Goal: Information Seeking & Learning: Find specific fact

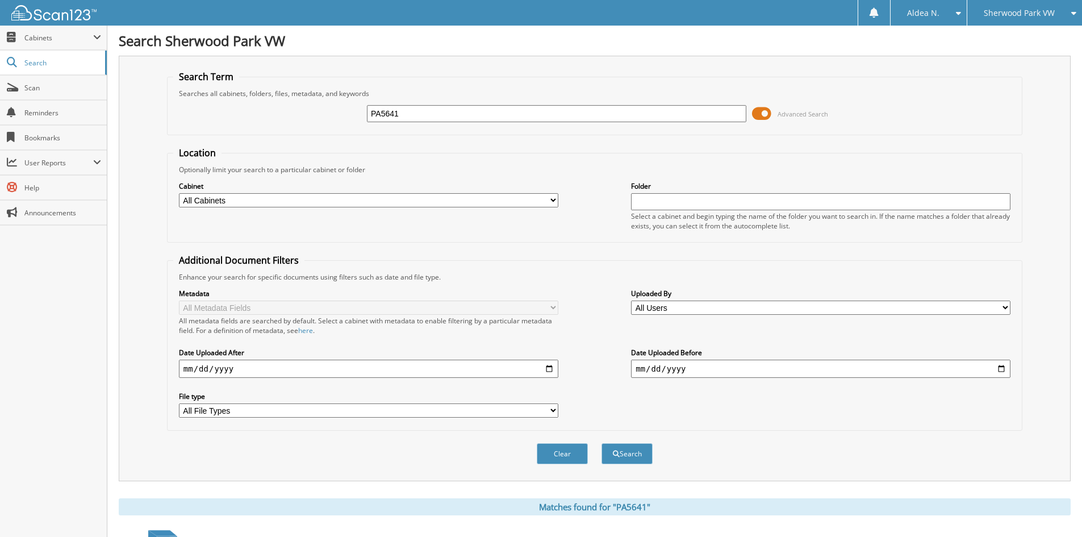
drag, startPoint x: 399, startPoint y: 119, endPoint x: 307, endPoint y: 112, distance: 92.8
click at [307, 112] on div "PA5641 Advanced Search" at bounding box center [594, 113] width 843 height 31
type input "PW5815"
click at [602, 443] on button "Search" at bounding box center [627, 453] width 51 height 21
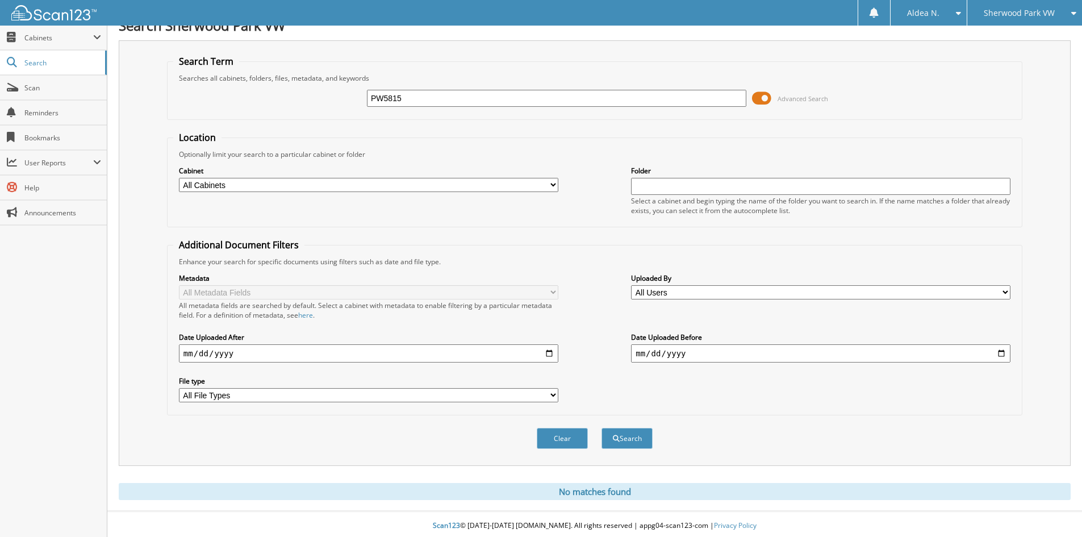
scroll to position [19, 0]
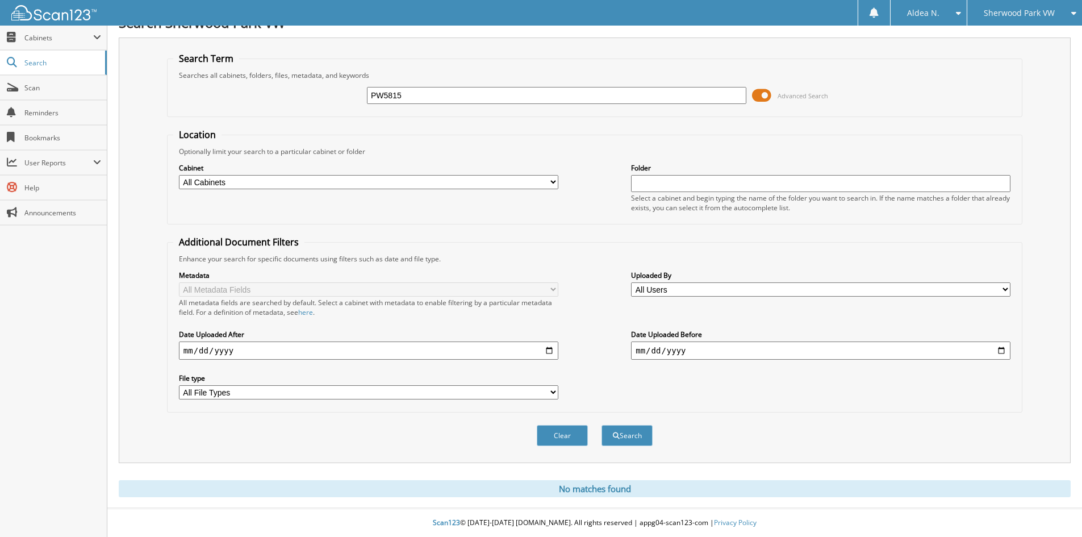
click at [441, 97] on input "PW5815" at bounding box center [556, 95] width 379 height 17
type input "PW5816"
click at [602, 425] on button "Search" at bounding box center [627, 435] width 51 height 21
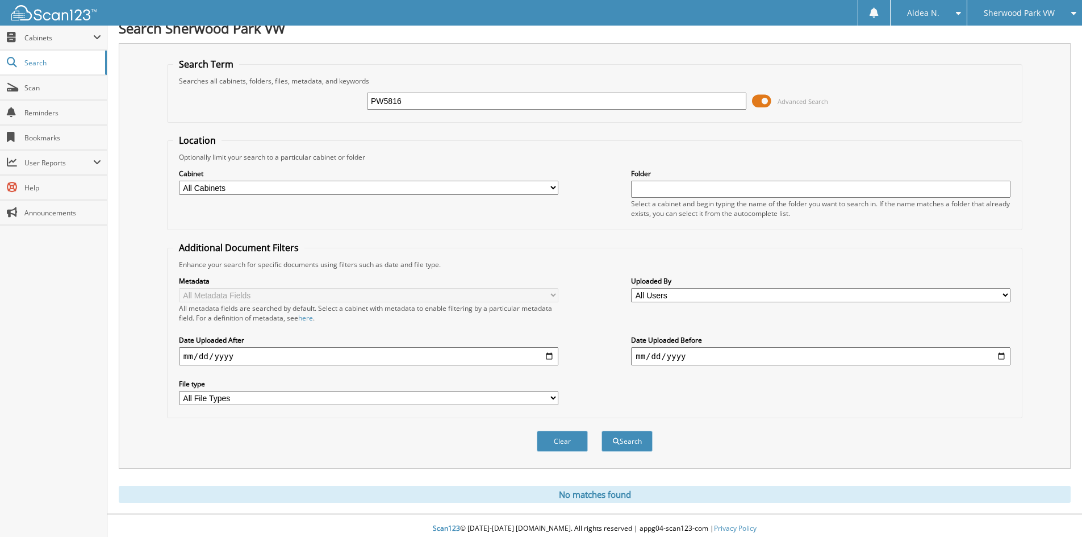
scroll to position [19, 0]
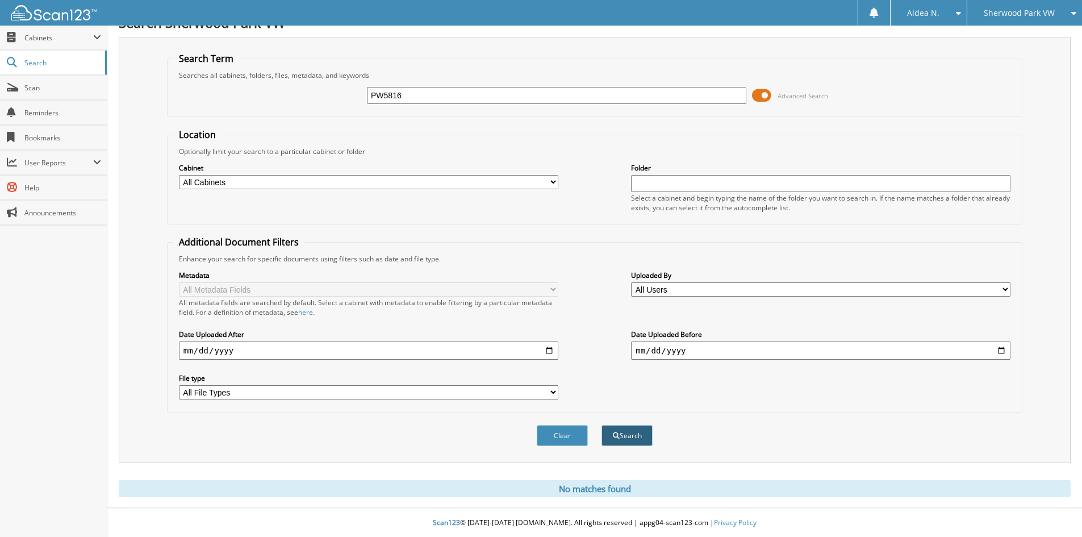
click at [625, 436] on button "Search" at bounding box center [627, 435] width 51 height 21
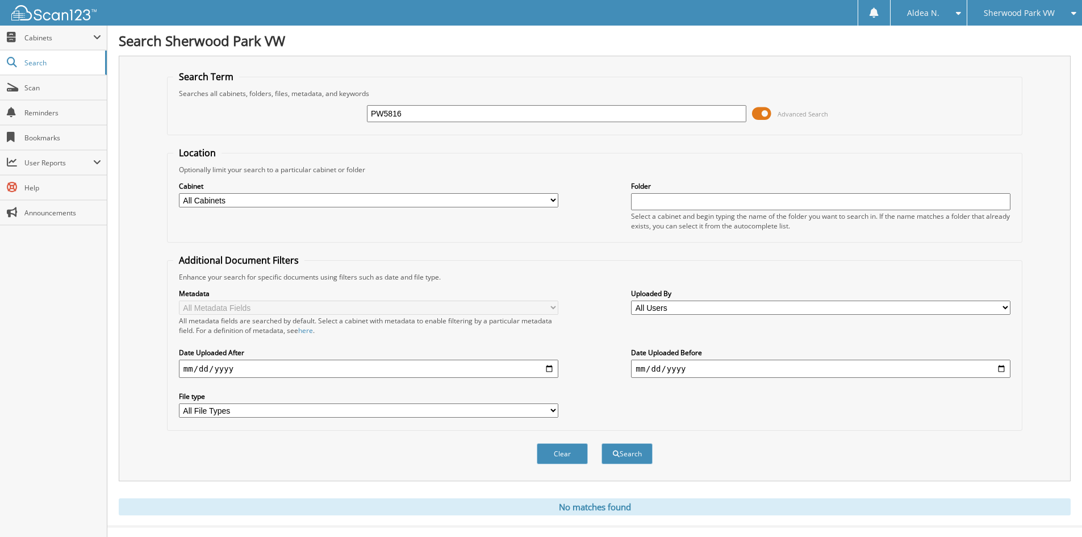
drag, startPoint x: 434, startPoint y: 114, endPoint x: 418, endPoint y: 114, distance: 15.9
click at [418, 114] on input "PW5816" at bounding box center [556, 113] width 379 height 17
type input "PW5817"
click at [602, 443] on button "Search" at bounding box center [627, 453] width 51 height 21
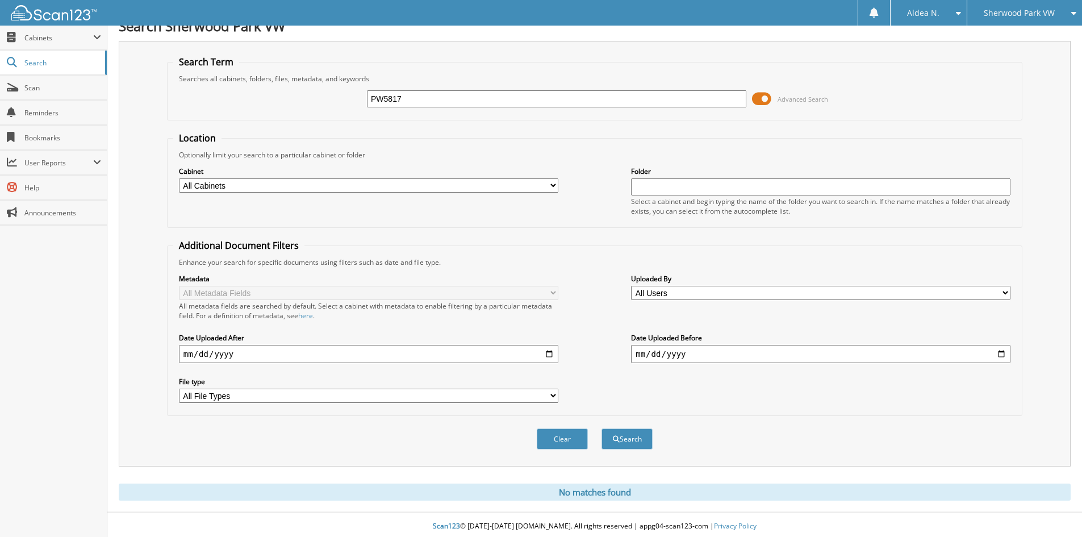
scroll to position [19, 0]
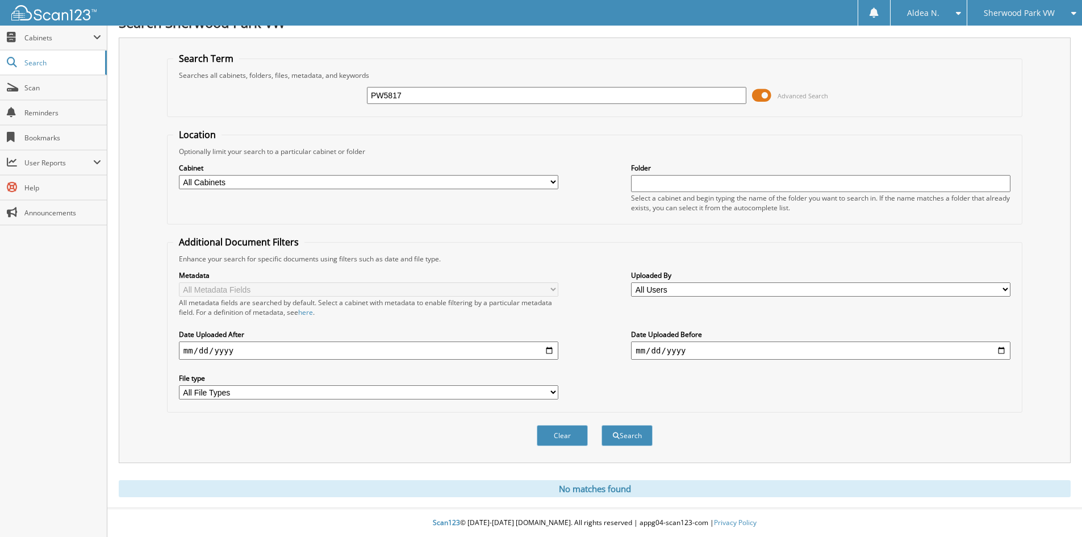
click at [481, 98] on input "PW5817" at bounding box center [556, 95] width 379 height 17
type input "PW5818"
click at [602, 425] on button "Search" at bounding box center [627, 435] width 51 height 21
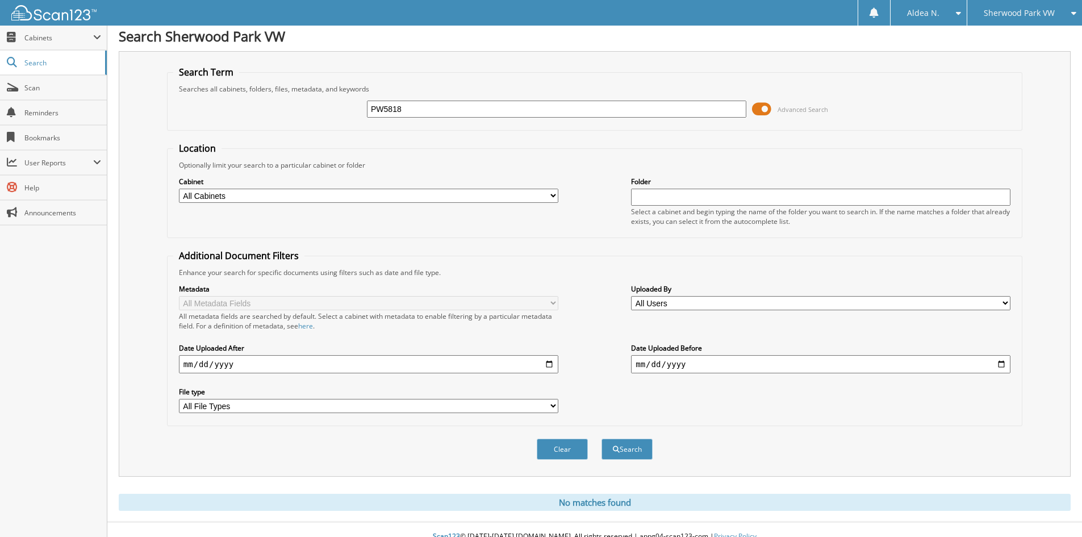
scroll to position [19, 0]
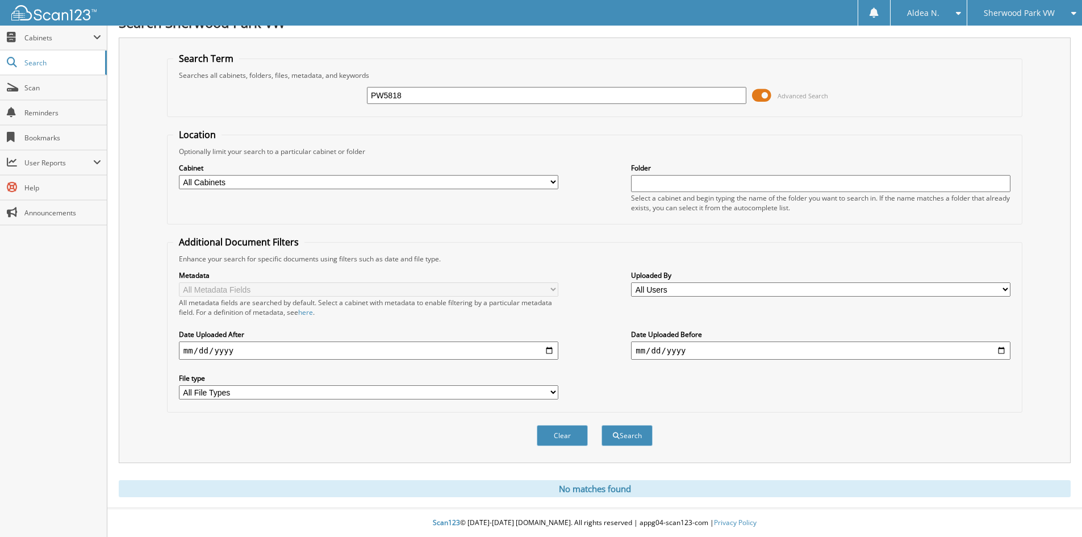
click at [503, 92] on input "PW5818" at bounding box center [556, 95] width 379 height 17
type input "PW5819"
click at [623, 436] on button "Search" at bounding box center [627, 435] width 51 height 21
click at [430, 96] on input "PW5819" at bounding box center [556, 95] width 379 height 17
type input "PW5820"
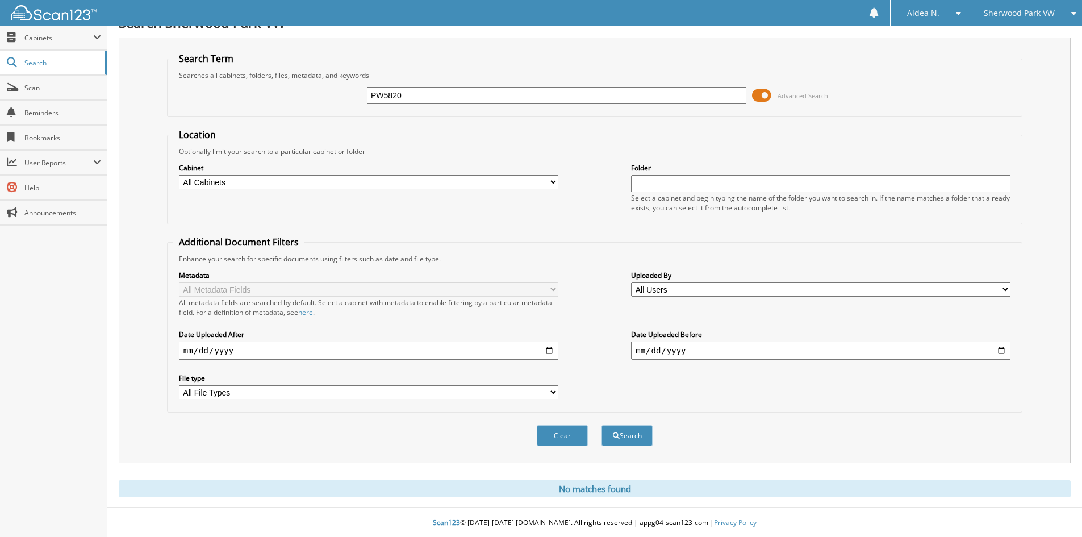
click at [602, 425] on button "Search" at bounding box center [627, 435] width 51 height 21
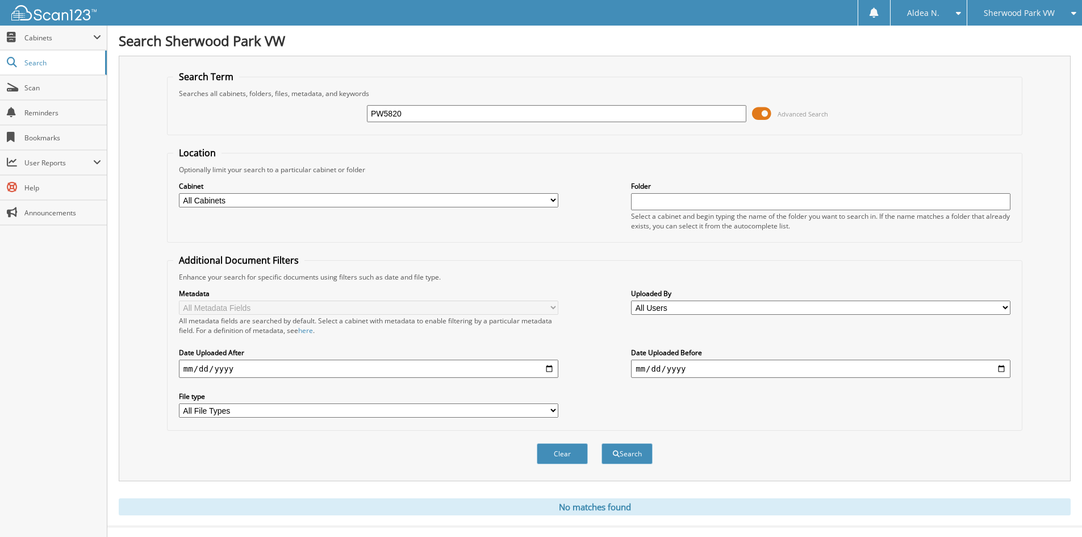
scroll to position [19, 0]
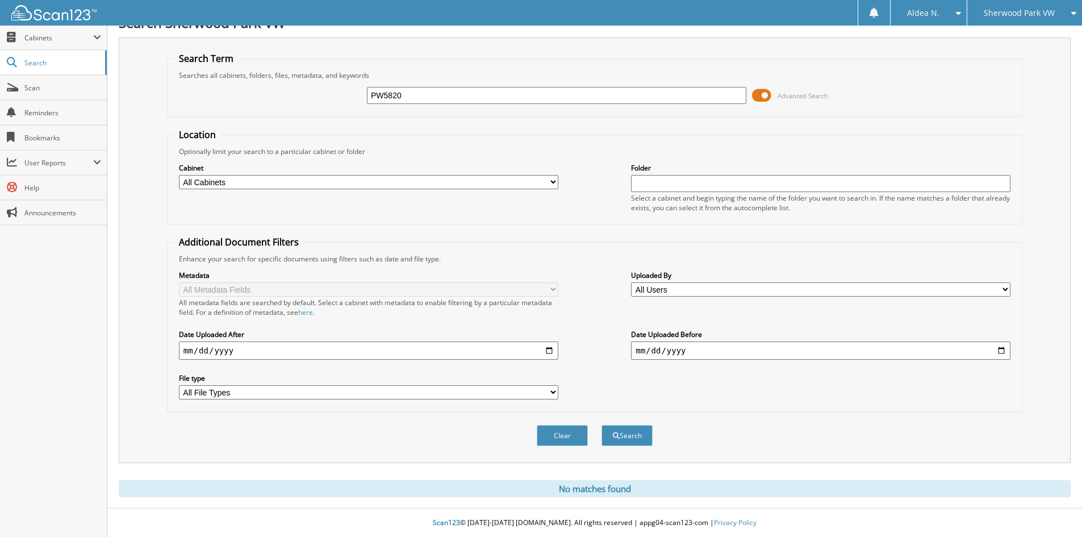
click at [461, 98] on input "PW5820" at bounding box center [556, 95] width 379 height 17
type input "PW5821"
click at [626, 436] on button "Search" at bounding box center [627, 435] width 51 height 21
click at [431, 95] on input "PW5821" at bounding box center [556, 95] width 379 height 17
type input "PW5822"
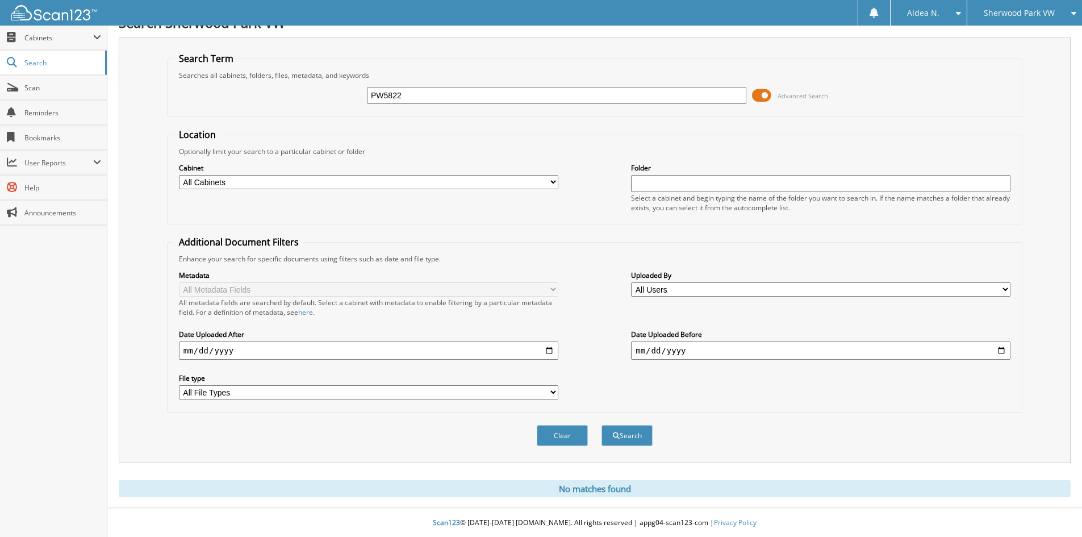
click at [602, 425] on button "Search" at bounding box center [627, 435] width 51 height 21
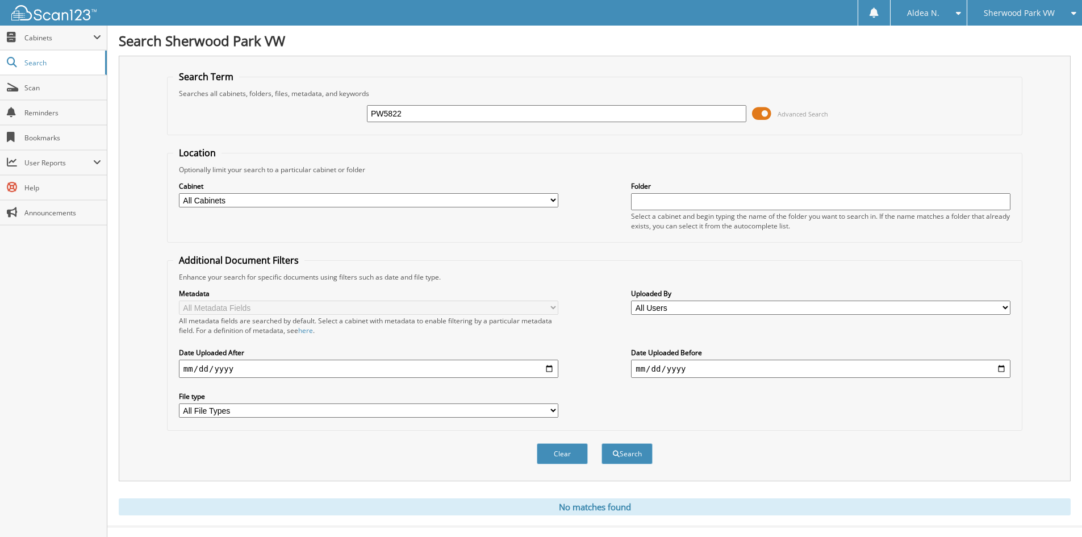
click at [308, 89] on fieldset "Search Term Searches all cabinets, folders, files, metadata, and keywords PW582…" at bounding box center [594, 102] width 855 height 65
paste input "A5823"
type input "PA5823"
click at [602, 443] on button "Search" at bounding box center [627, 453] width 51 height 21
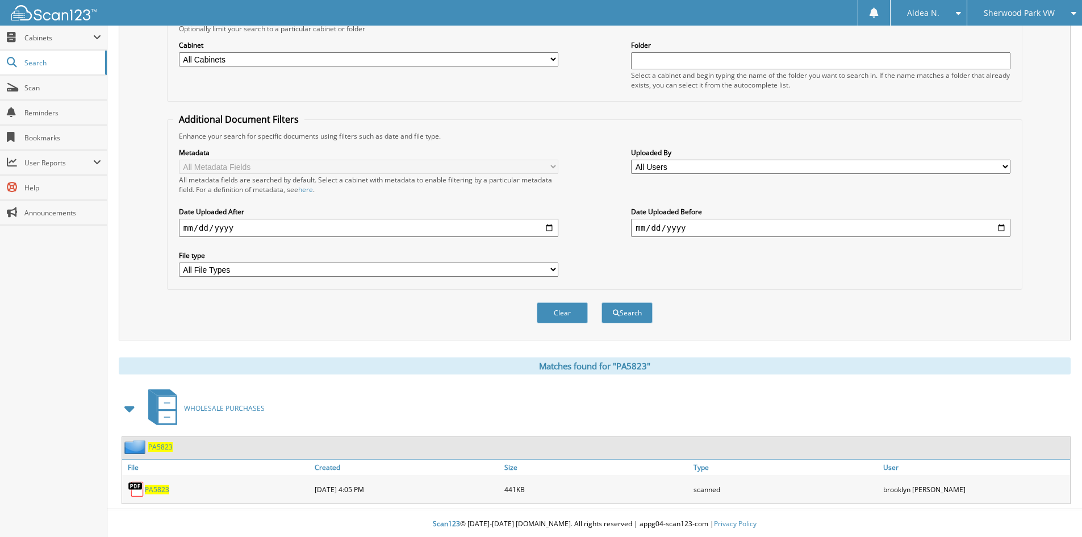
scroll to position [143, 0]
click at [158, 487] on span "PA5823" at bounding box center [157, 488] width 24 height 10
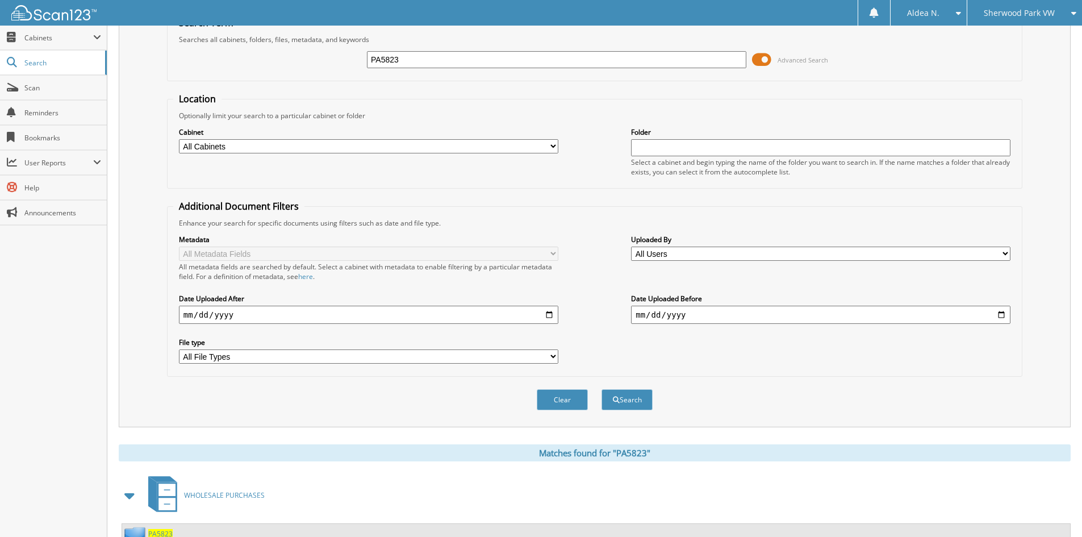
scroll to position [0, 0]
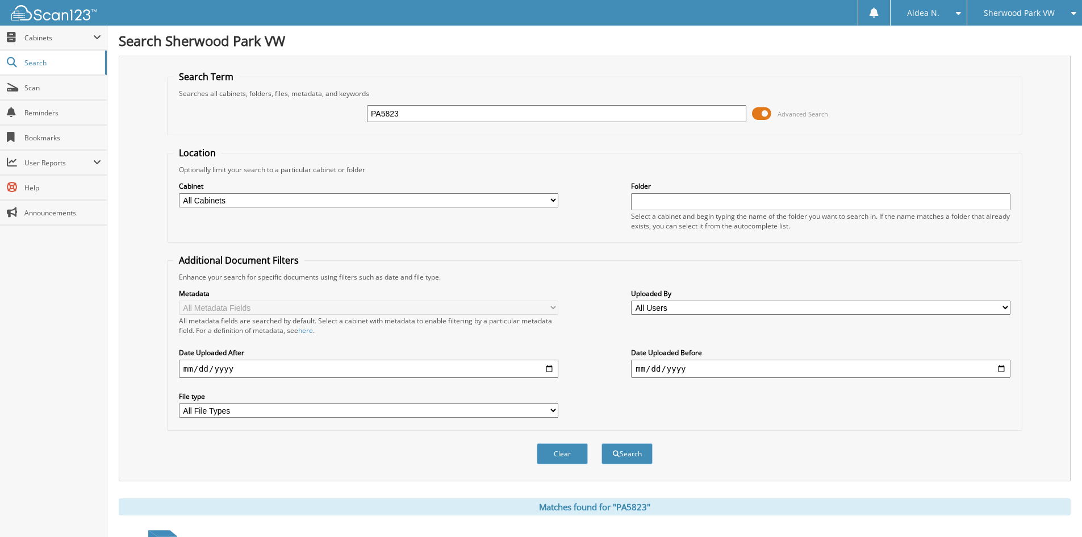
click at [483, 107] on input "PA5823" at bounding box center [556, 113] width 379 height 17
type input "PA5824"
click at [602, 443] on button "Search" at bounding box center [627, 453] width 51 height 21
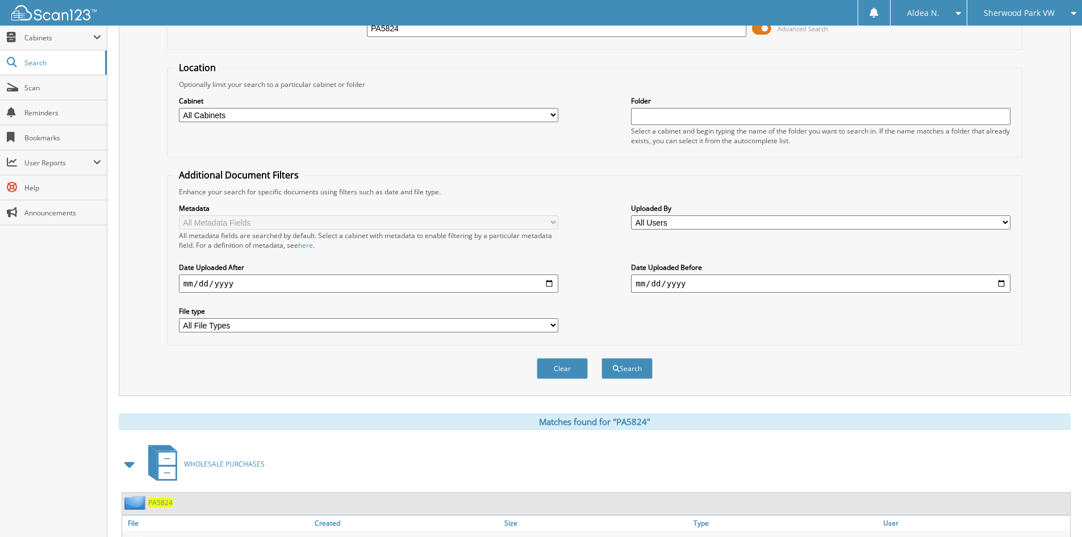
scroll to position [143, 0]
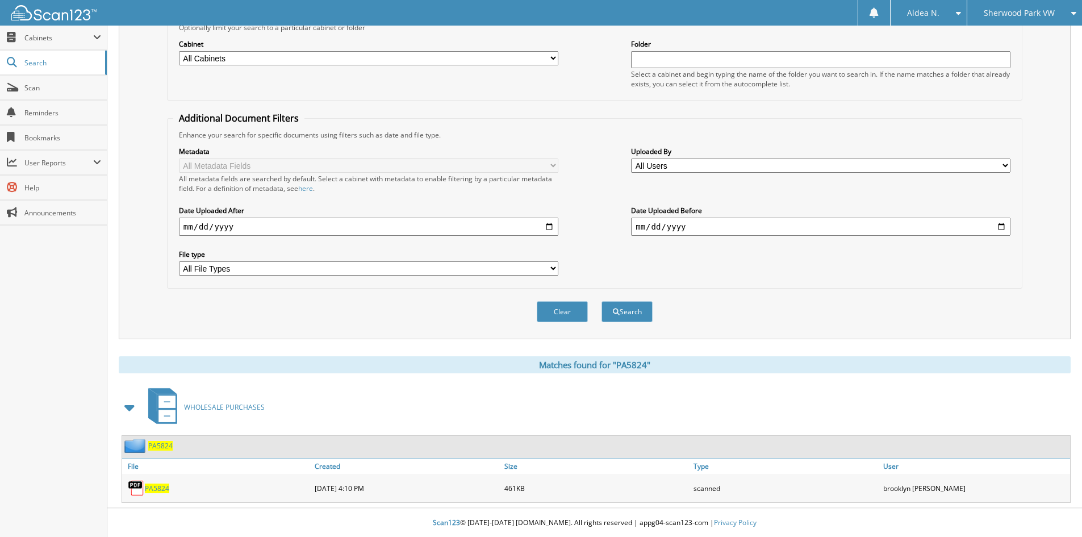
click at [156, 487] on span "PA5824" at bounding box center [157, 488] width 24 height 10
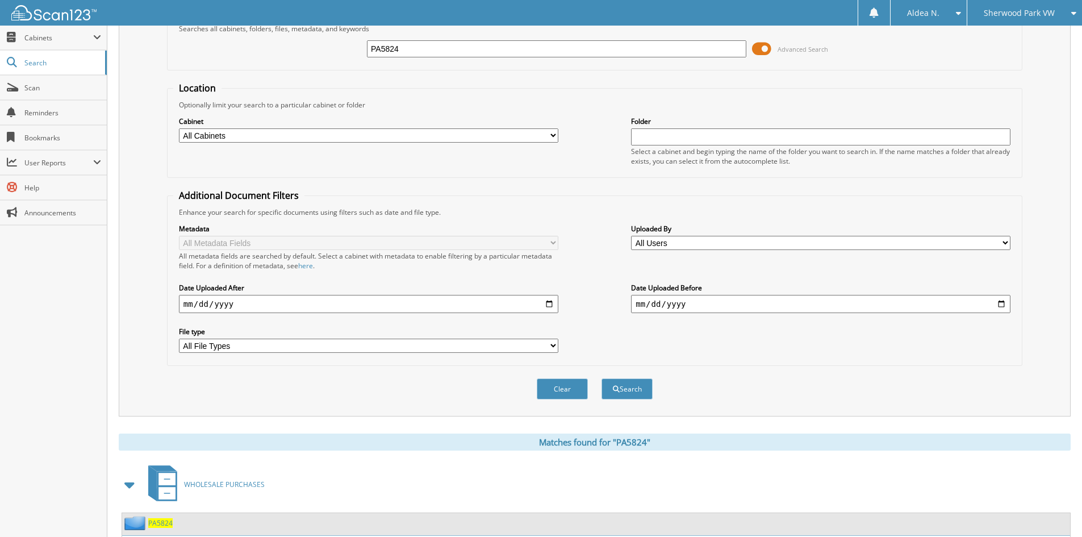
scroll to position [0, 0]
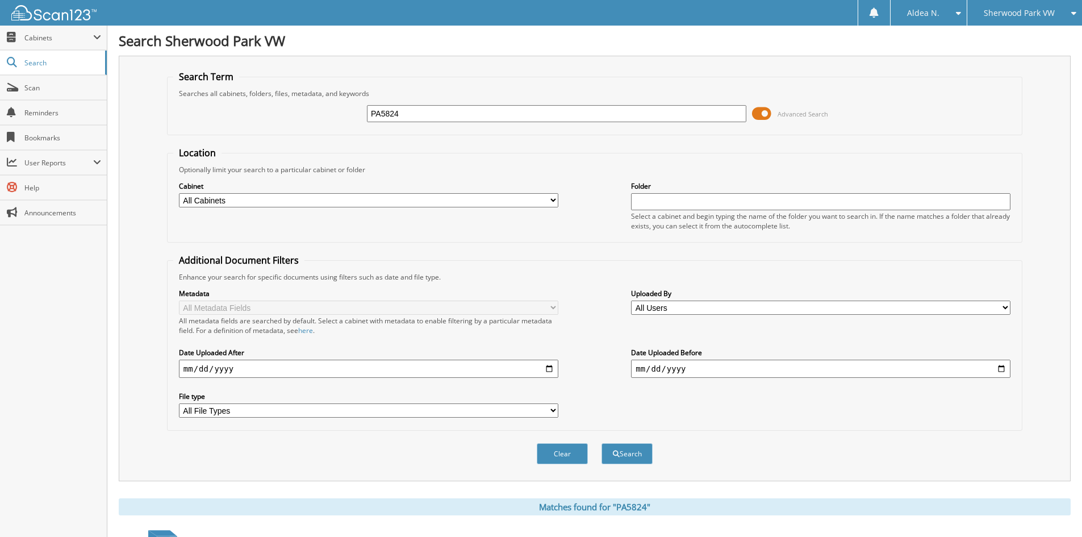
click at [426, 115] on input "PA5824" at bounding box center [556, 113] width 379 height 17
type input "PA5825"
click at [602, 443] on button "Search" at bounding box center [627, 453] width 51 height 21
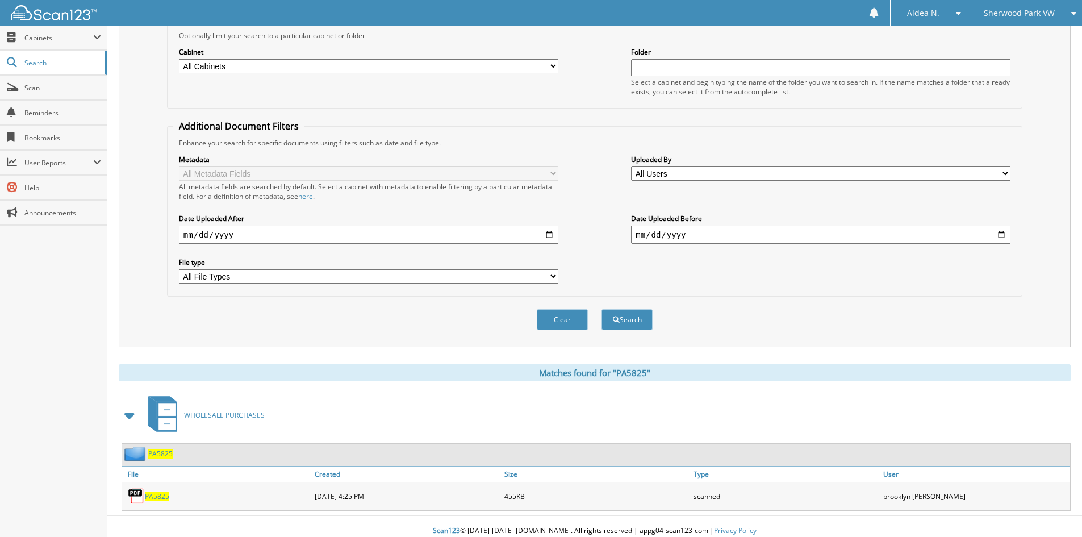
scroll to position [143, 0]
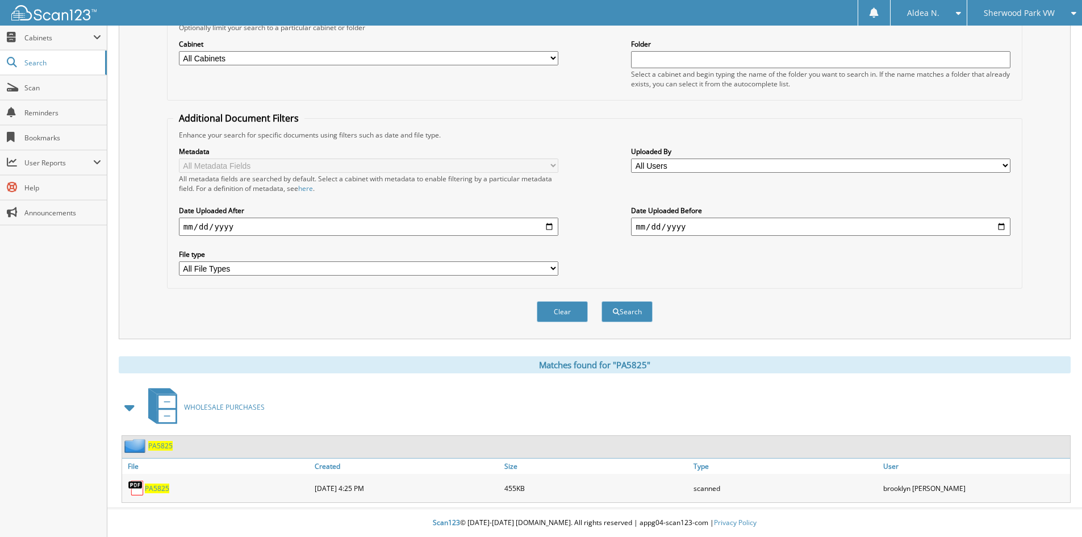
click at [162, 488] on span "PA5825" at bounding box center [157, 488] width 24 height 10
click at [161, 486] on span "PA5825" at bounding box center [157, 488] width 24 height 10
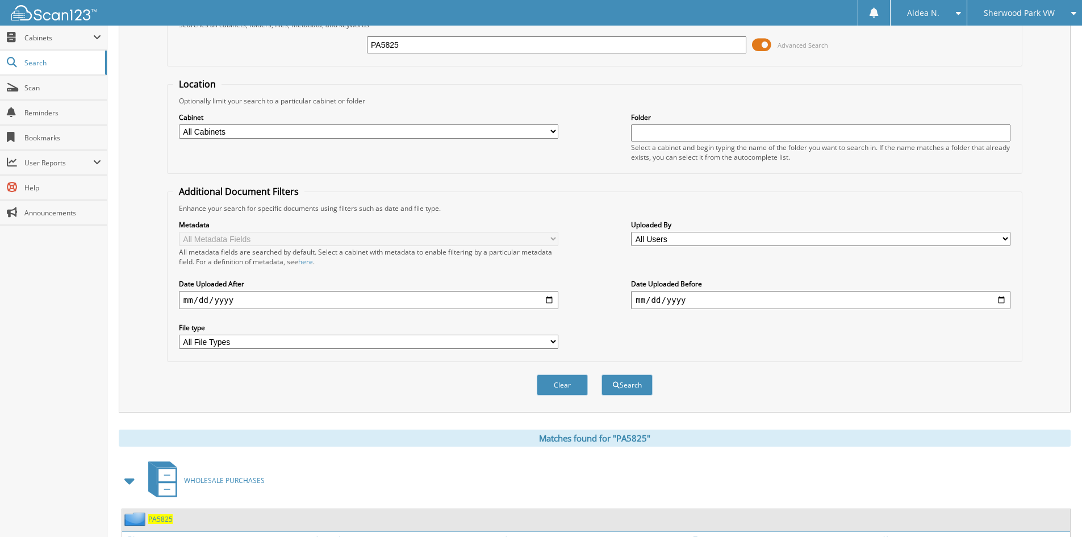
scroll to position [0, 0]
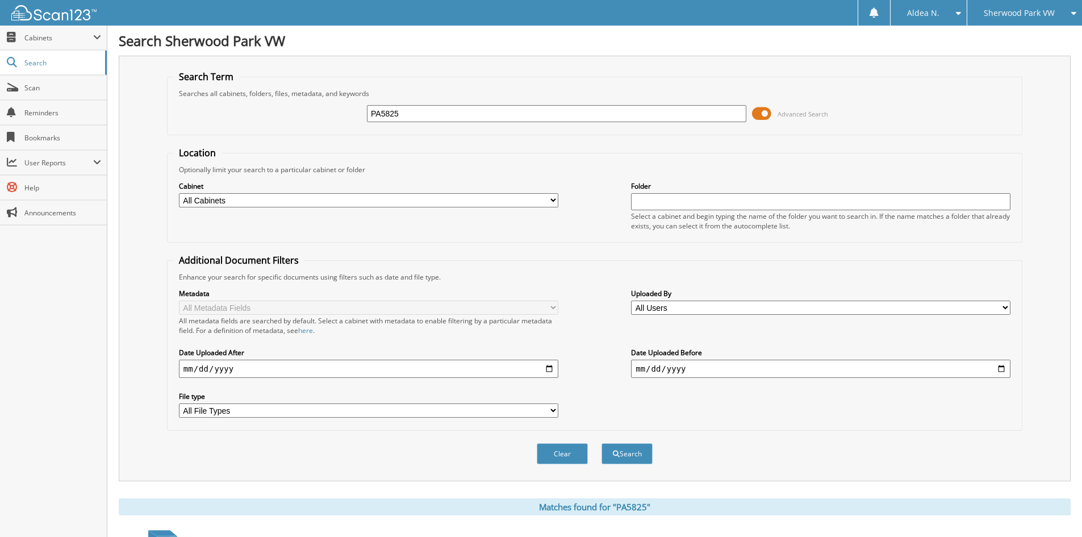
click at [410, 110] on input "PA5825" at bounding box center [556, 113] width 379 height 17
type input "PA5826"
click at [602, 443] on button "Search" at bounding box center [627, 453] width 51 height 21
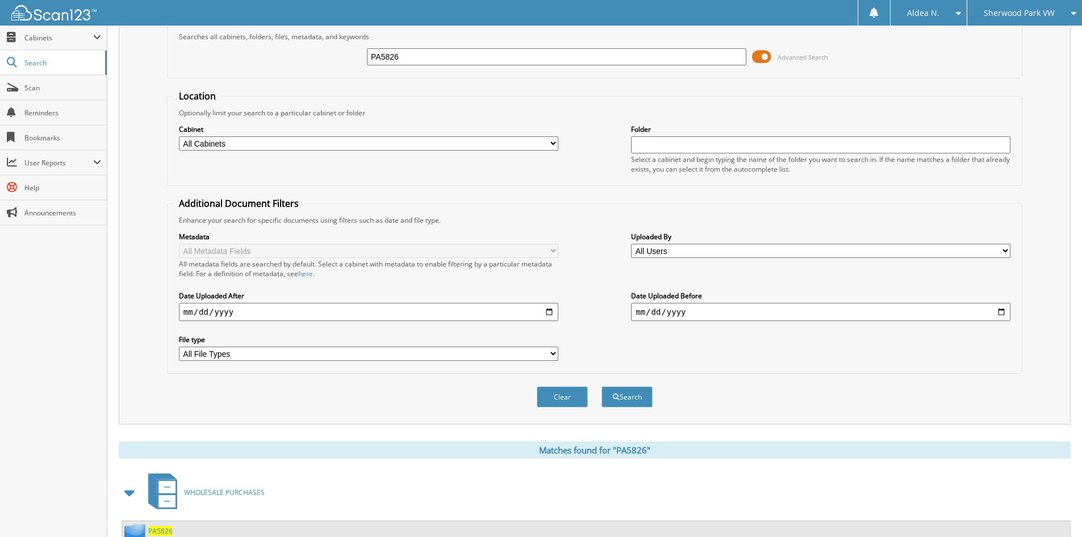
scroll to position [143, 0]
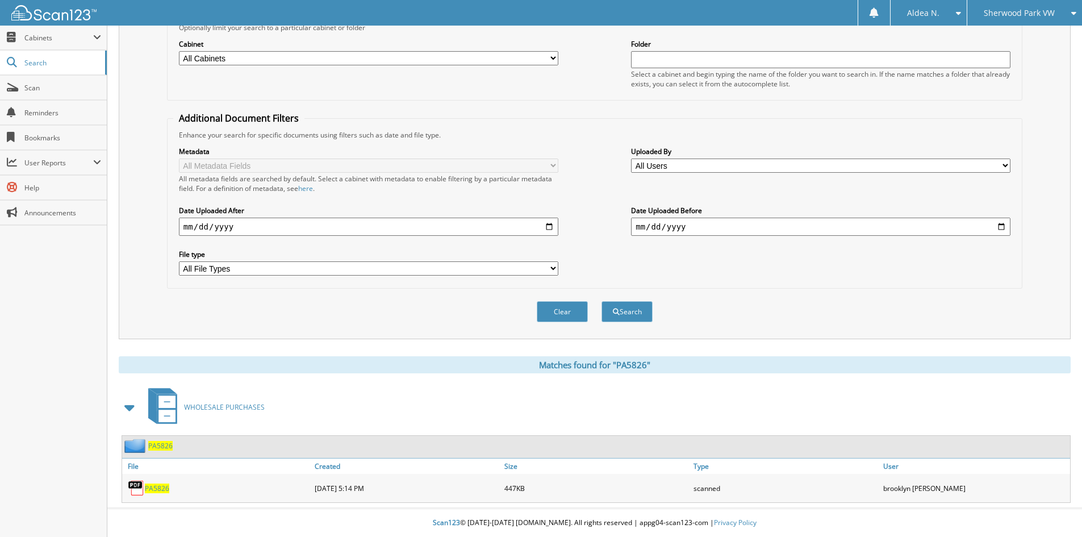
click at [157, 487] on span "PA5826" at bounding box center [157, 488] width 24 height 10
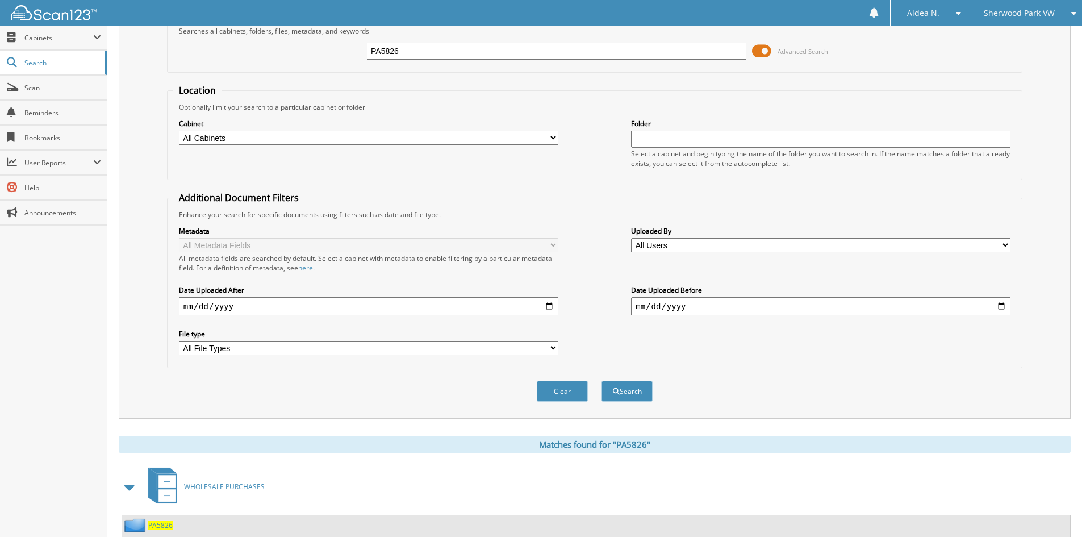
scroll to position [0, 0]
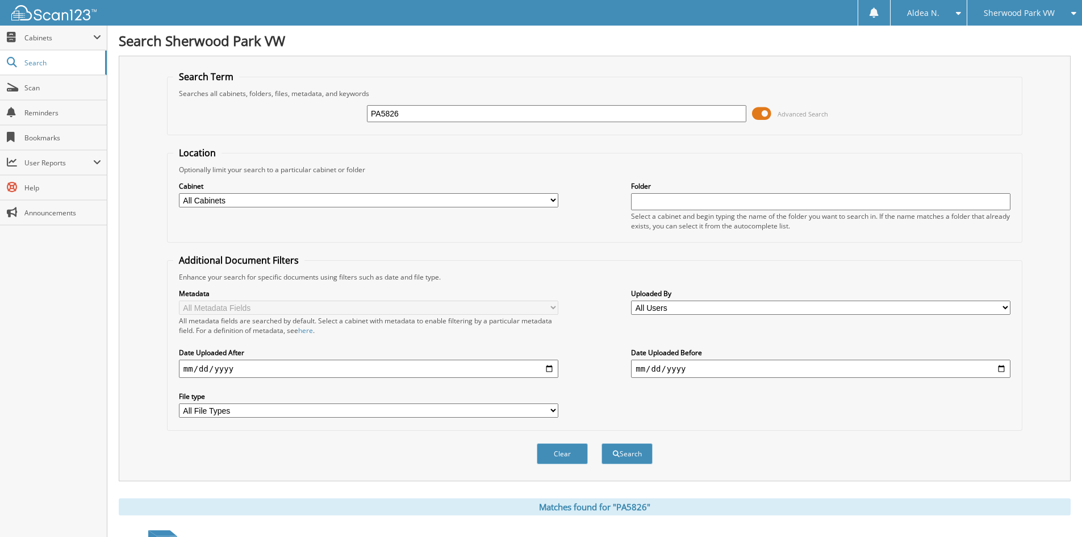
click at [452, 113] on input "PA5826" at bounding box center [556, 113] width 379 height 17
type input "PA5827"
click at [602, 443] on button "Search" at bounding box center [627, 453] width 51 height 21
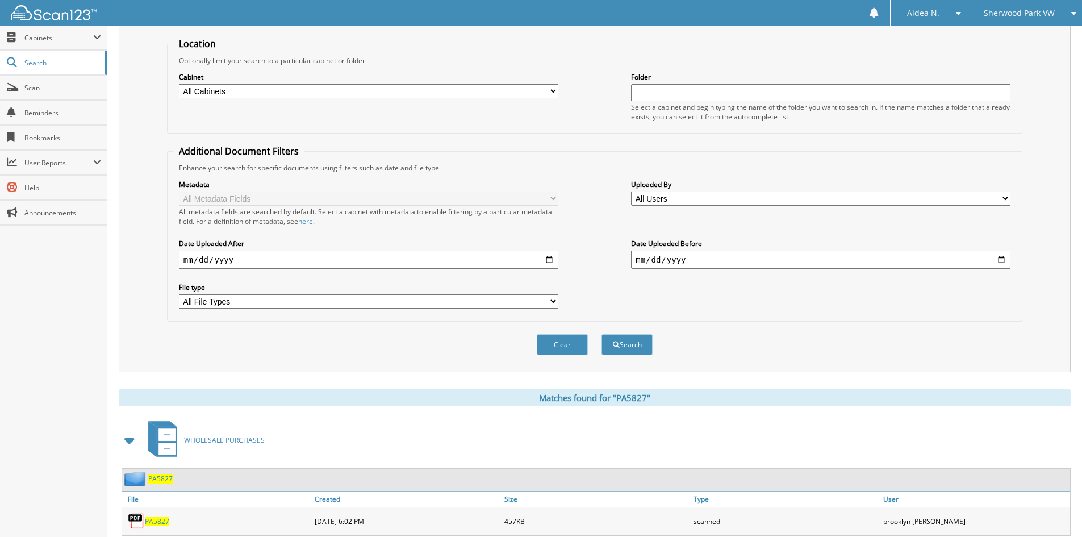
scroll to position [143, 0]
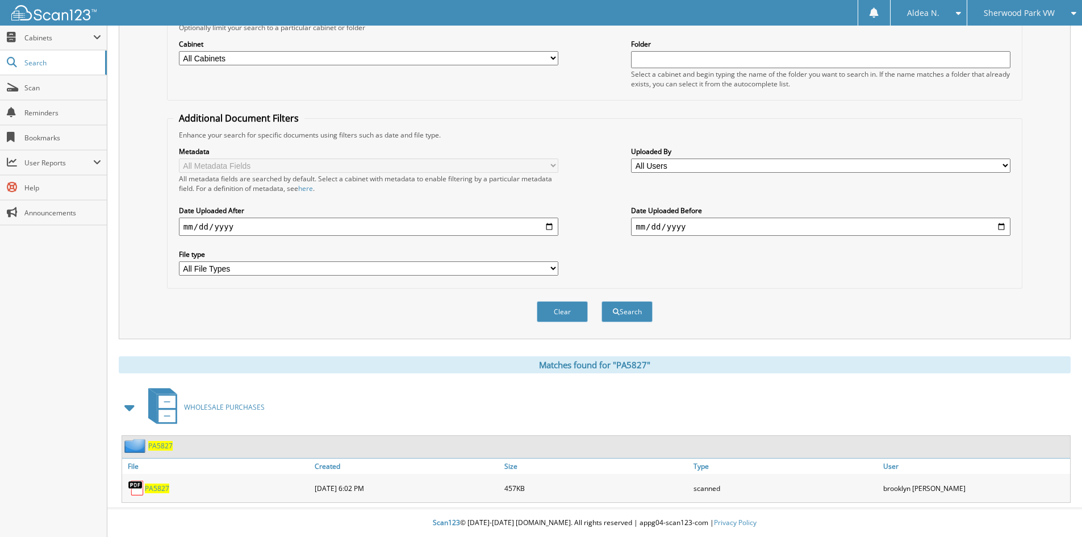
click at [148, 487] on span "PA5827" at bounding box center [157, 488] width 24 height 10
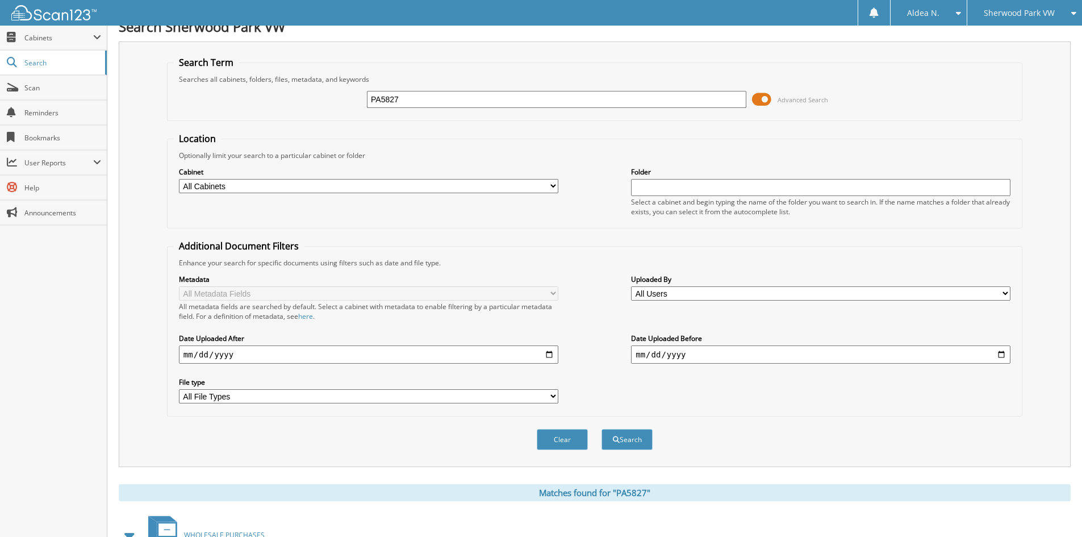
scroll to position [0, 0]
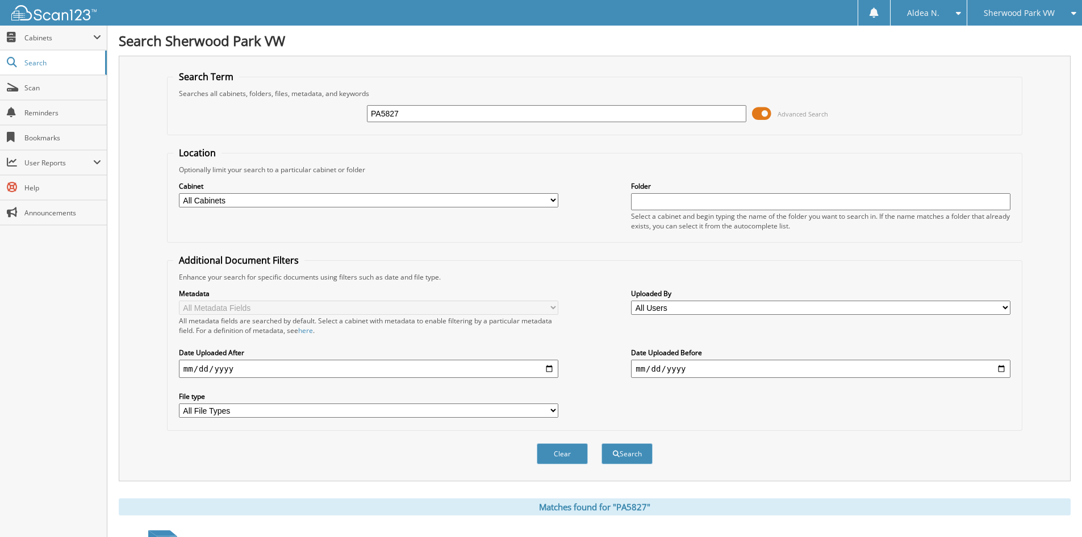
click at [440, 111] on input "PA5827" at bounding box center [556, 113] width 379 height 17
type input "PA5828"
click at [602, 443] on button "Search" at bounding box center [627, 453] width 51 height 21
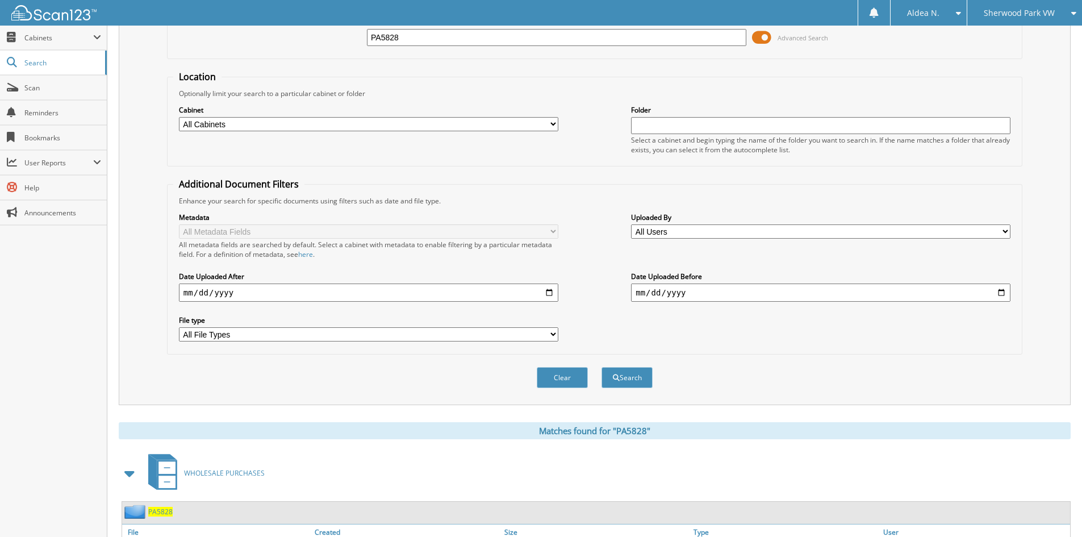
scroll to position [143, 0]
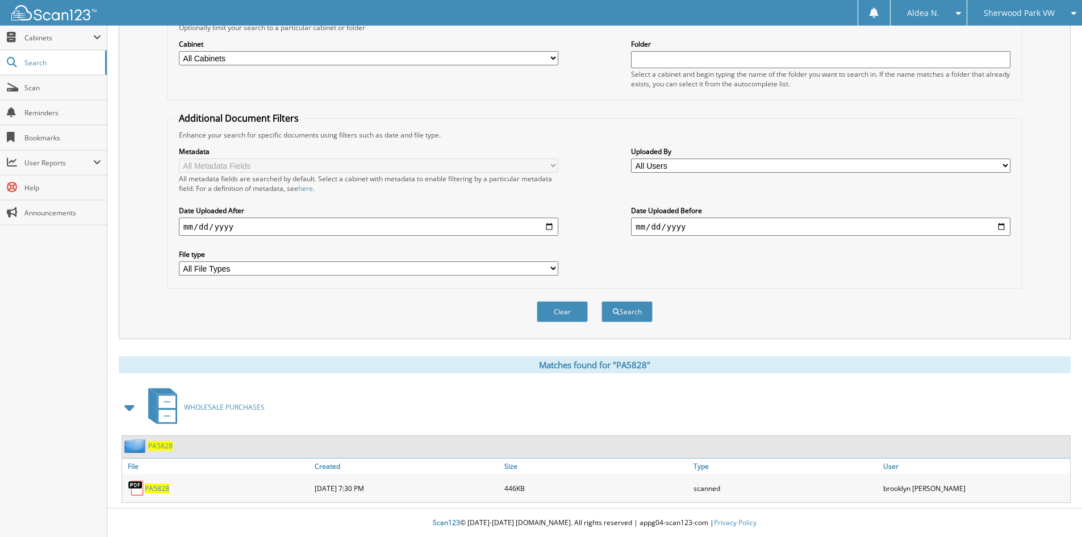
click at [161, 488] on span "PA5828" at bounding box center [157, 488] width 24 height 10
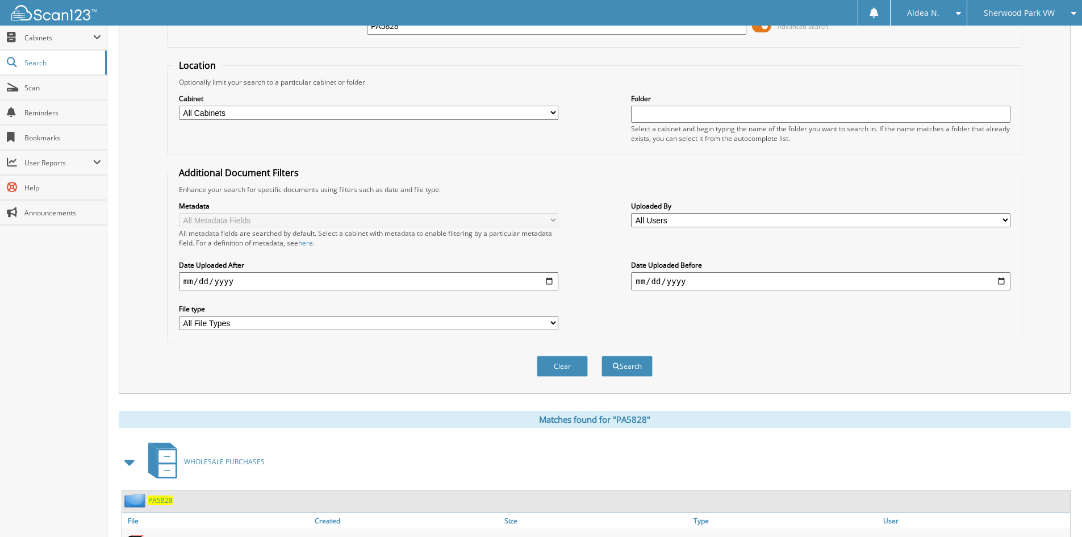
scroll to position [0, 0]
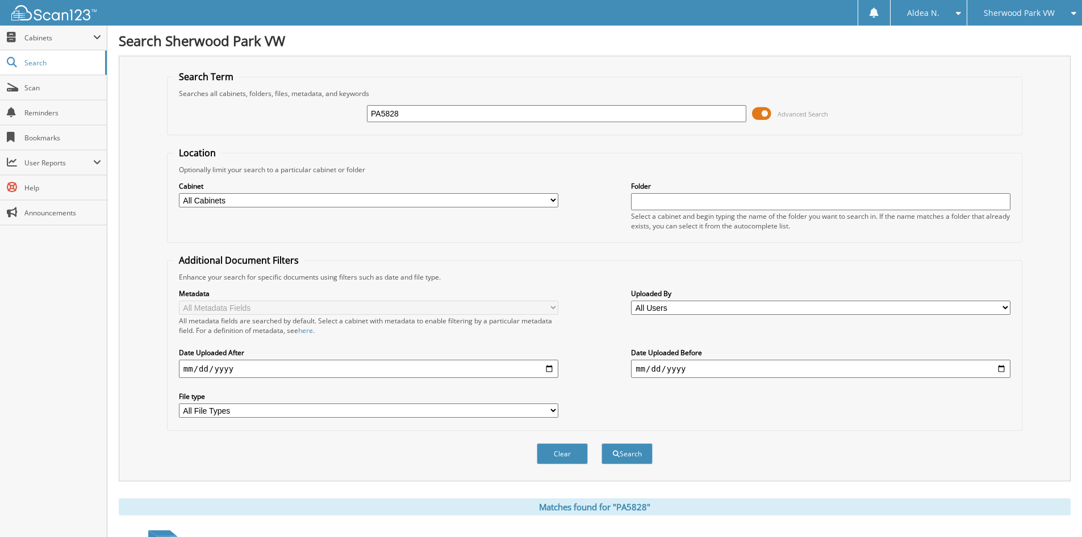
click at [420, 110] on input "PA5828" at bounding box center [556, 113] width 379 height 17
type input "PA5829"
click at [602, 443] on button "Search" at bounding box center [627, 453] width 51 height 21
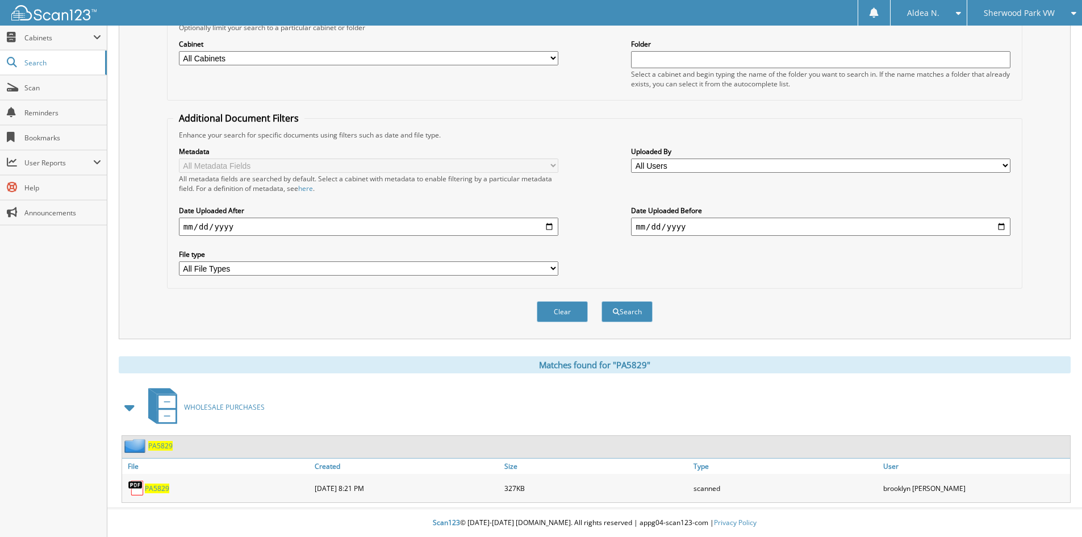
click at [158, 488] on span "PA5829" at bounding box center [157, 488] width 24 height 10
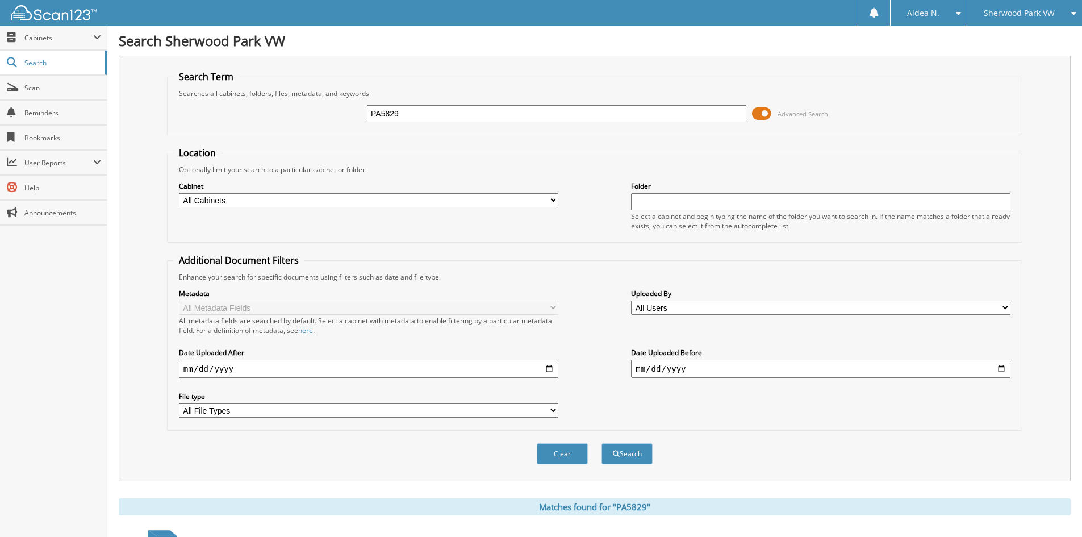
drag, startPoint x: 412, startPoint y: 117, endPoint x: 279, endPoint y: 116, distance: 132.4
click at [279, 116] on div "PA5829 Advanced Search" at bounding box center [594, 113] width 843 height 31
paste input "30"
type input "PA5830"
click at [602, 443] on button "Search" at bounding box center [627, 453] width 51 height 21
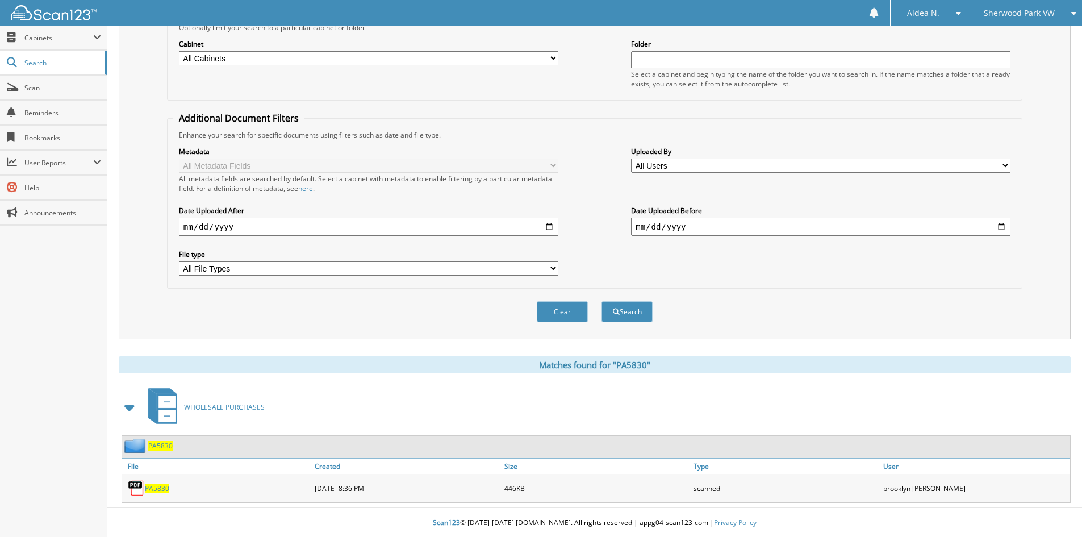
click at [160, 486] on span "PA5830" at bounding box center [157, 488] width 24 height 10
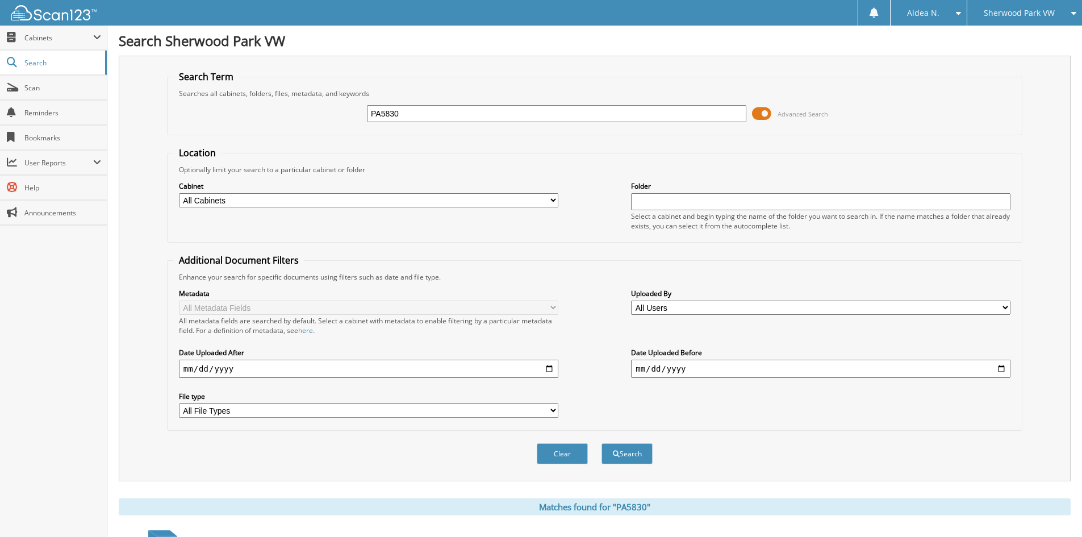
click at [428, 119] on input "PA5830" at bounding box center [556, 113] width 379 height 17
type input "PA5831"
click at [602, 443] on button "Search" at bounding box center [627, 453] width 51 height 21
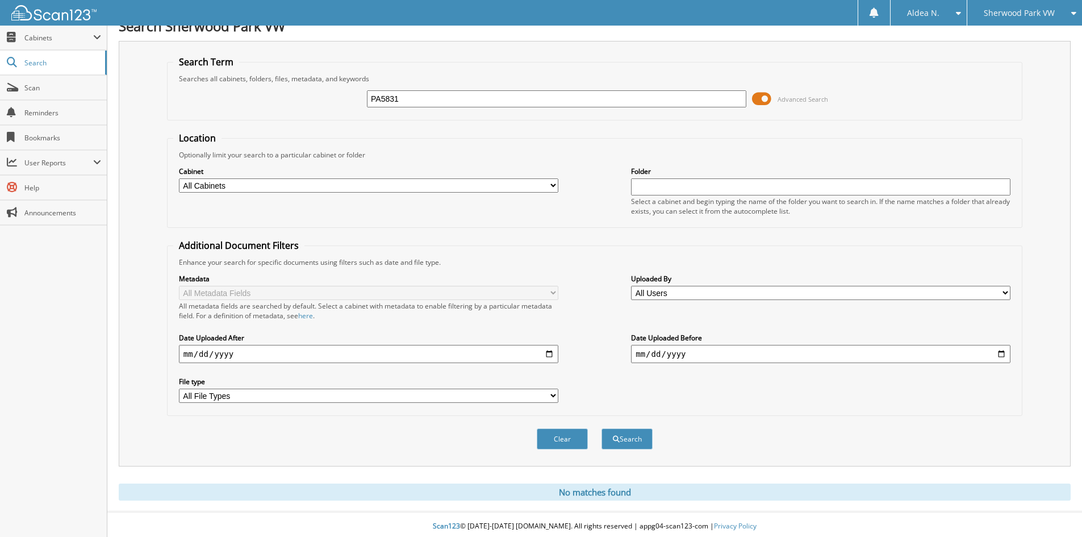
scroll to position [19, 0]
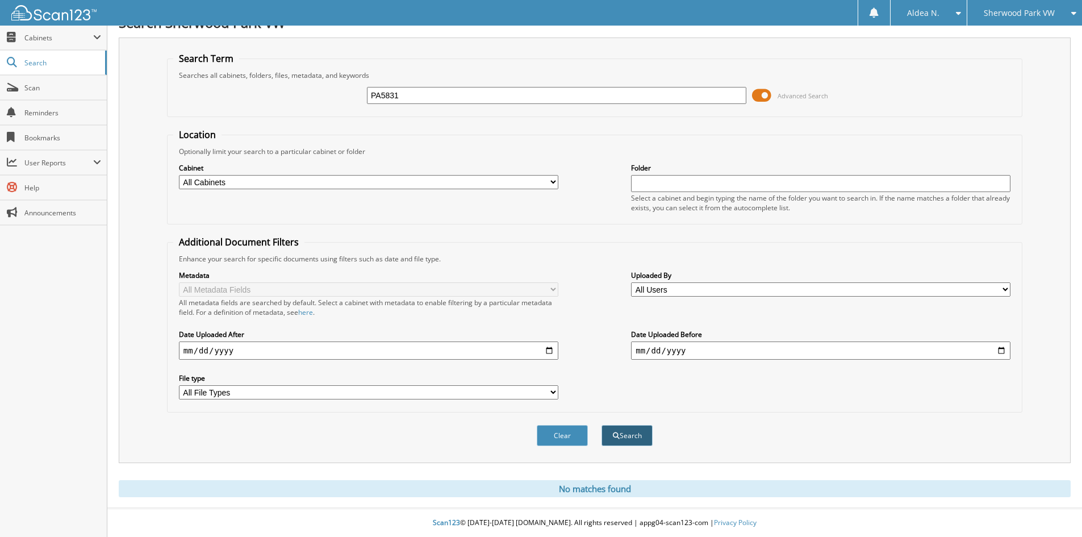
click at [621, 434] on button "Search" at bounding box center [627, 435] width 51 height 21
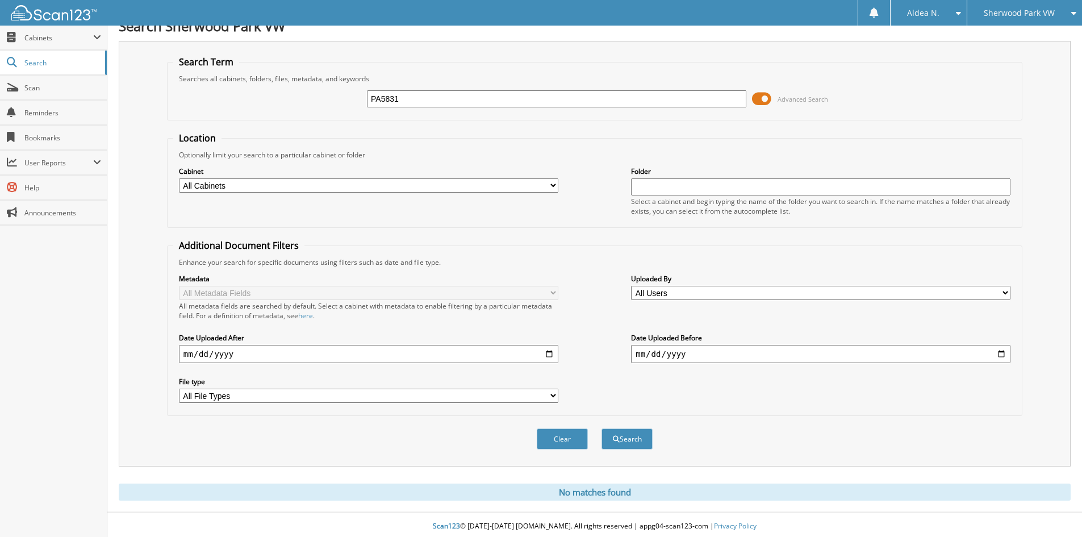
scroll to position [19, 0]
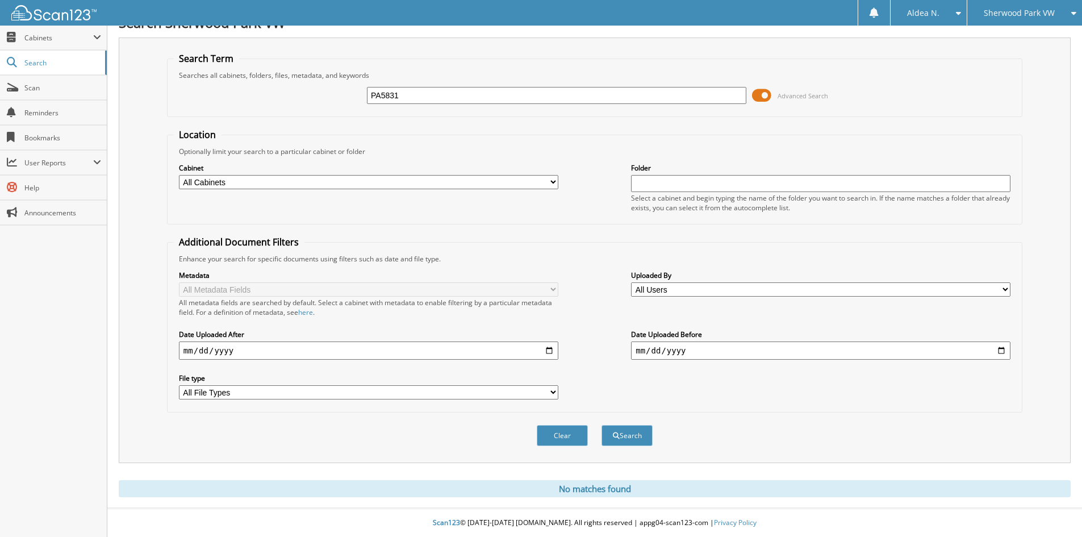
click at [412, 99] on input "PA5831" at bounding box center [556, 95] width 379 height 17
type input "PA5832"
click at [602, 425] on button "Search" at bounding box center [627, 435] width 51 height 21
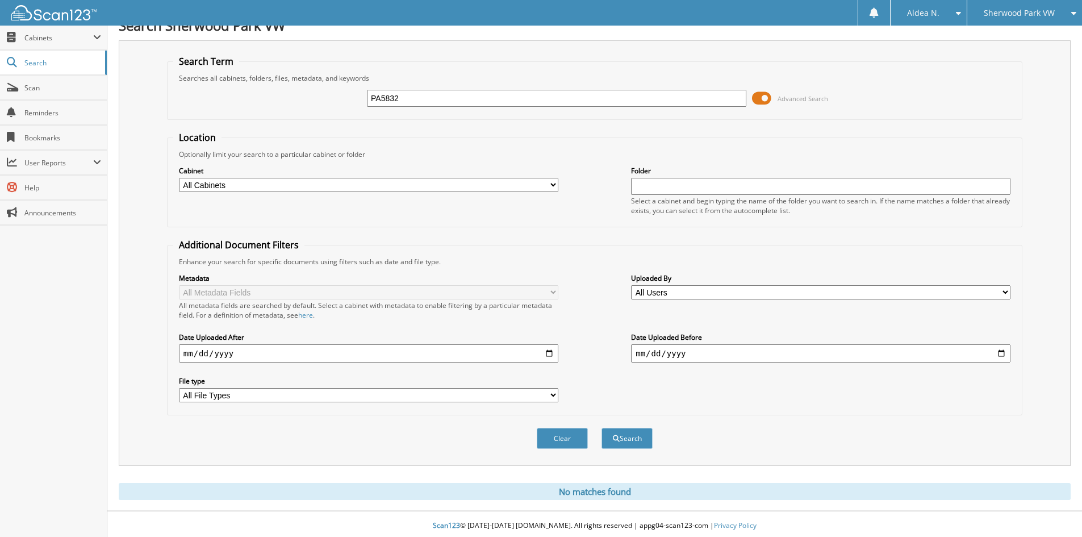
scroll to position [19, 0]
